Goal: Task Accomplishment & Management: Complete application form

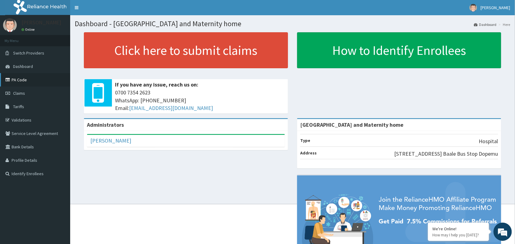
click at [17, 79] on link "PA Code" at bounding box center [35, 79] width 70 height 13
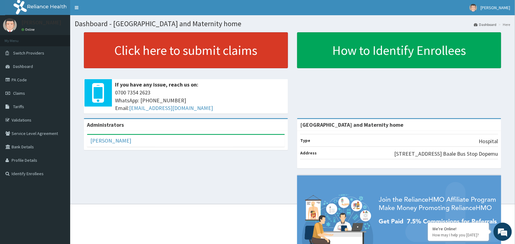
click at [195, 59] on link "Click here to submit claims" at bounding box center [186, 50] width 204 height 36
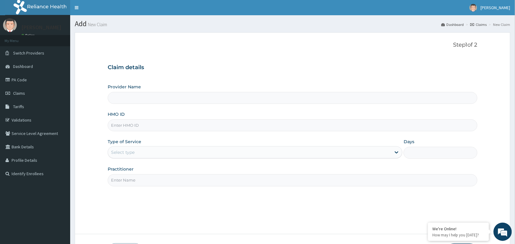
type input "[GEOGRAPHIC_DATA] and Maternity home"
click at [121, 131] on input "HMO ID" at bounding box center [293, 126] width 370 height 12
paste input "NPP/10145/B"
type input "NPP/10145/B"
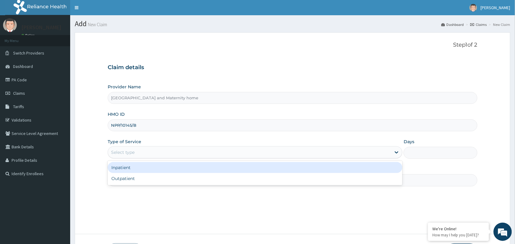
drag, startPoint x: 144, startPoint y: 155, endPoint x: 142, endPoint y: 170, distance: 15.1
click at [144, 156] on div "Select type" at bounding box center [249, 153] width 283 height 10
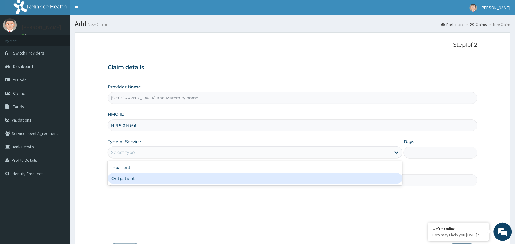
click at [139, 179] on div "Outpatient" at bounding box center [255, 178] width 295 height 11
type input "1"
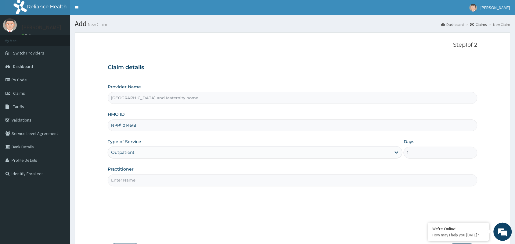
click at [141, 179] on input "Practitioner" at bounding box center [293, 181] width 370 height 12
click at [140, 184] on input "Practitioner" at bounding box center [293, 181] width 370 height 12
click at [145, 187] on div "Step 1 of 2 Claim details Provider Name Mobonike Hospital and Maternity home HM…" at bounding box center [293, 133] width 370 height 183
click at [139, 185] on input "Practitioner" at bounding box center [293, 181] width 370 height 12
click at [136, 182] on input "Practitioner" at bounding box center [293, 181] width 370 height 12
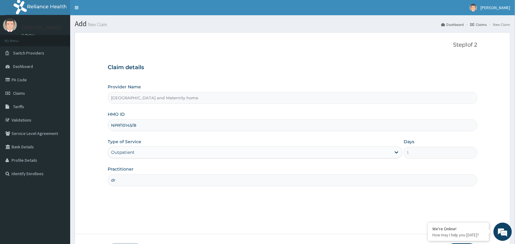
type input "d"
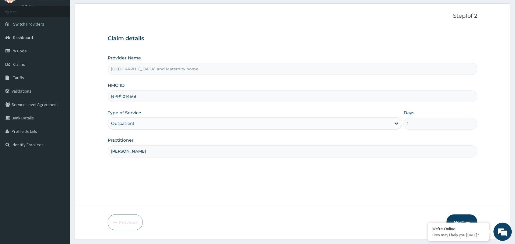
scroll to position [45, 0]
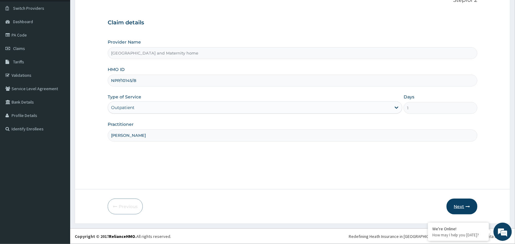
type input "Dr. Aro"
click at [460, 205] on button "Next" at bounding box center [462, 207] width 31 height 16
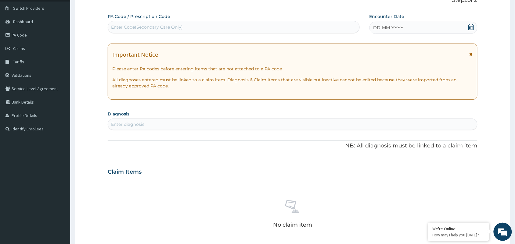
click at [136, 27] on div "Enter Code(Secondary Care Only)" at bounding box center [147, 27] width 72 height 6
paste input "PA/1B6984"
type input "PA/1B6984"
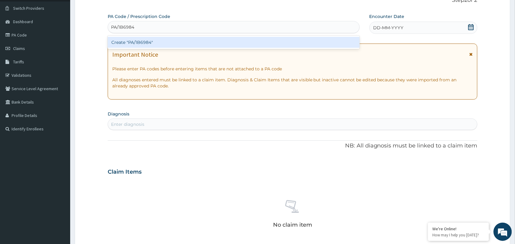
click at [141, 43] on div "Create "PA/1B6984"" at bounding box center [234, 42] width 252 height 11
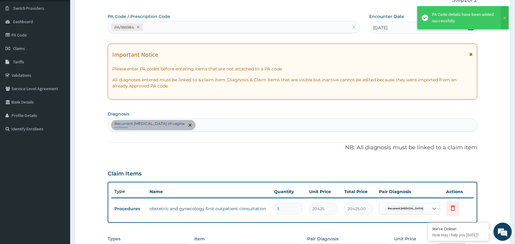
scroll to position [166, 0]
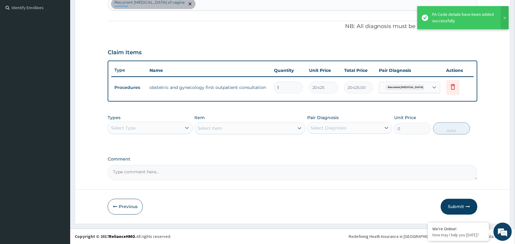
click at [455, 208] on button "Submit" at bounding box center [459, 207] width 37 height 16
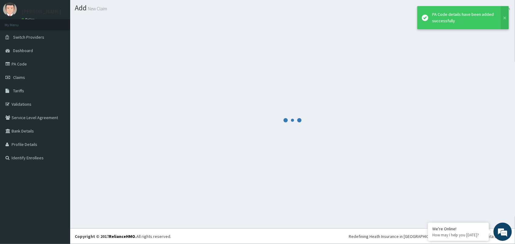
scroll to position [16, 0]
